Goal: Information Seeking & Learning: Get advice/opinions

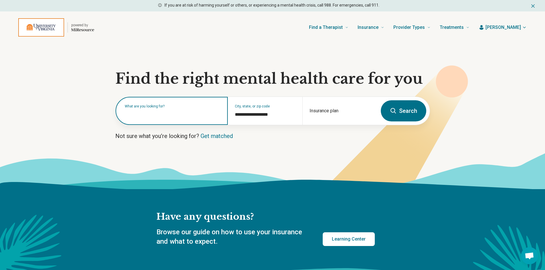
click at [164, 116] on input "text" at bounding box center [173, 113] width 96 height 7
click at [170, 112] on input "text" at bounding box center [173, 113] width 96 height 7
click at [160, 109] on div "What are you looking for?" at bounding box center [172, 111] width 112 height 28
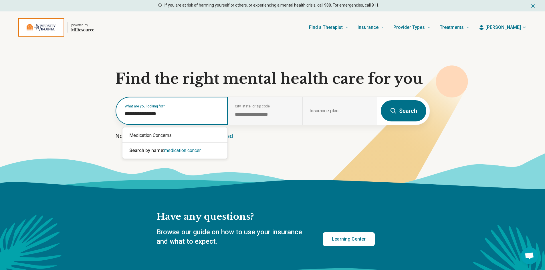
type input "**********"
click at [149, 136] on div "Medication Concerns" at bounding box center [174, 135] width 105 height 11
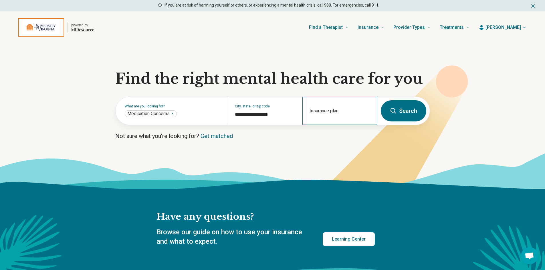
click at [318, 109] on div "Insurance plan" at bounding box center [339, 111] width 75 height 28
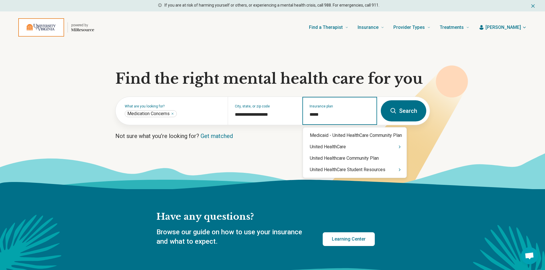
type input "******"
click at [365, 172] on div "United HealthCare Student Resources" at bounding box center [355, 169] width 104 height 11
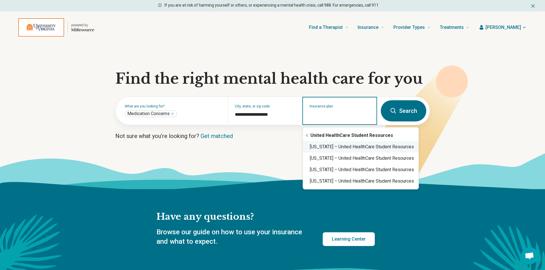
click at [360, 146] on div "Virginia – United HealthCare Student Resources" at bounding box center [361, 146] width 116 height 11
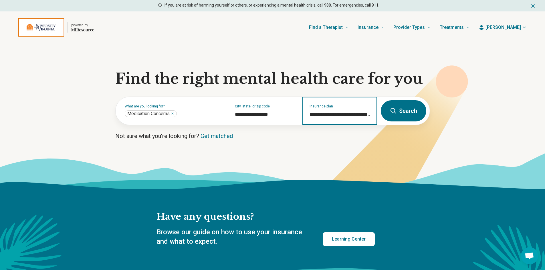
type input "**********"
click at [397, 111] on icon at bounding box center [393, 111] width 7 height 7
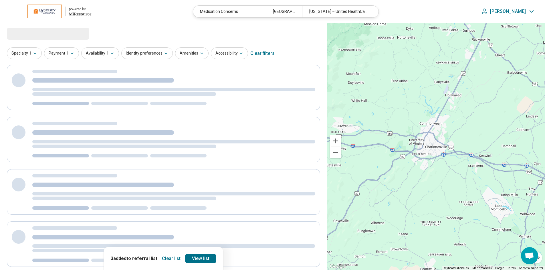
select select "***"
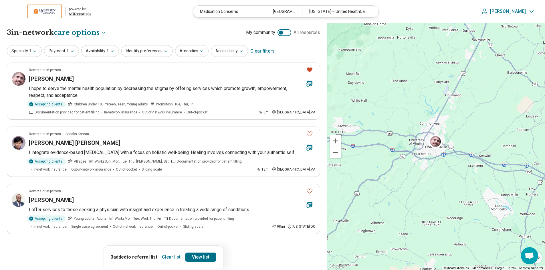
click at [168, 258] on button "Clear list" at bounding box center [171, 257] width 23 height 9
click at [45, 79] on h3 "[PERSON_NAME]" at bounding box center [51, 79] width 45 height 8
click at [309, 70] on icon "Favorite" at bounding box center [309, 69] width 7 height 7
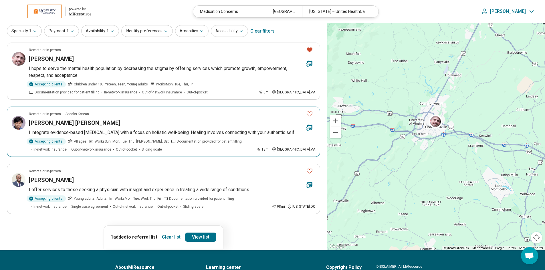
scroll to position [29, 0]
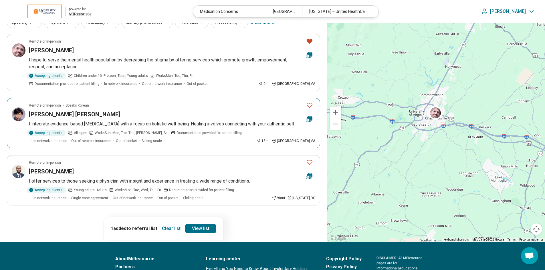
click at [43, 113] on h3 "Mee Young Sowa" at bounding box center [74, 114] width 91 height 8
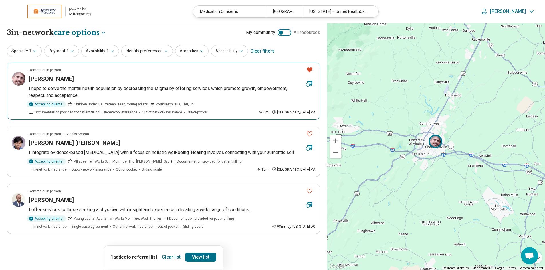
click at [48, 78] on h3 "[PERSON_NAME]" at bounding box center [51, 79] width 45 height 8
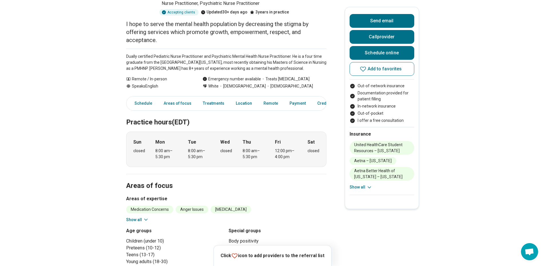
scroll to position [86, 0]
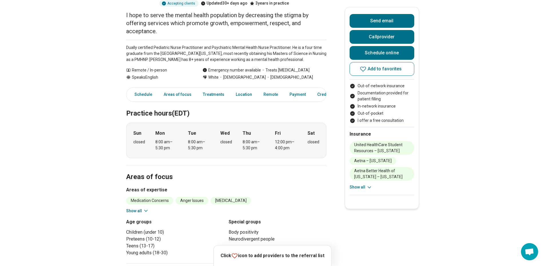
click at [146, 208] on icon at bounding box center [146, 211] width 6 height 6
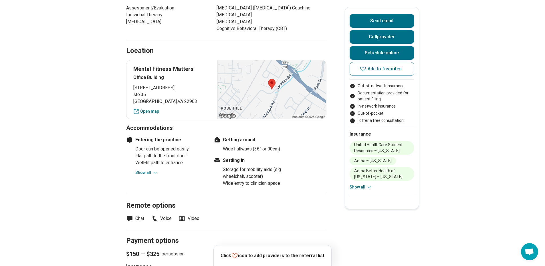
scroll to position [486, 0]
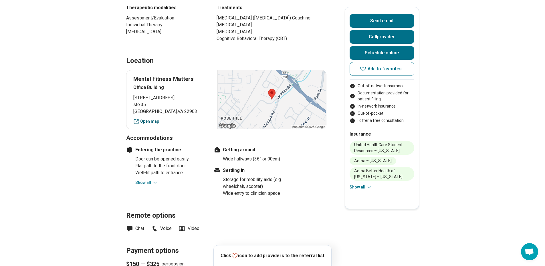
click at [152, 118] on link "Open map" at bounding box center [172, 121] width 78 height 6
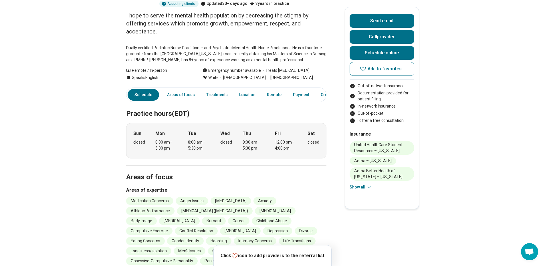
scroll to position [0, 0]
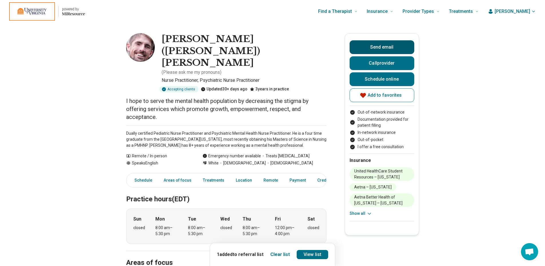
click at [380, 47] on button "Send email" at bounding box center [382, 47] width 65 height 14
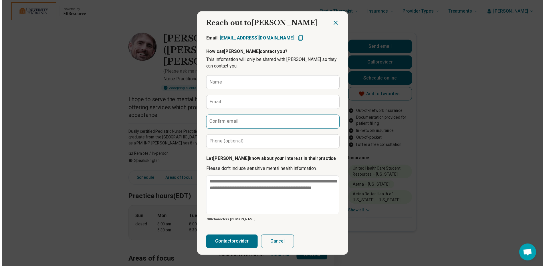
scroll to position [3, 0]
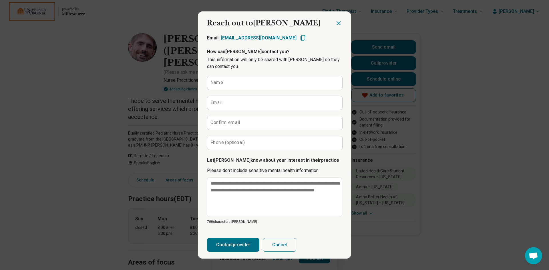
click at [337, 23] on icon "Close dialog" at bounding box center [338, 22] width 3 height 3
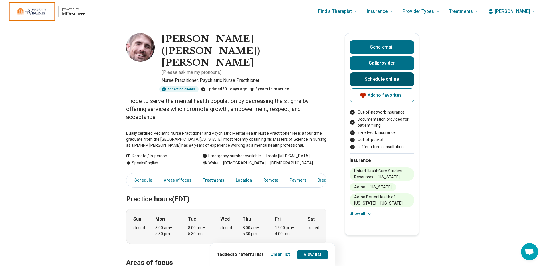
click at [378, 78] on link "Schedule online" at bounding box center [382, 79] width 65 height 14
